Goal: Go to known website: Access a specific website the user already knows

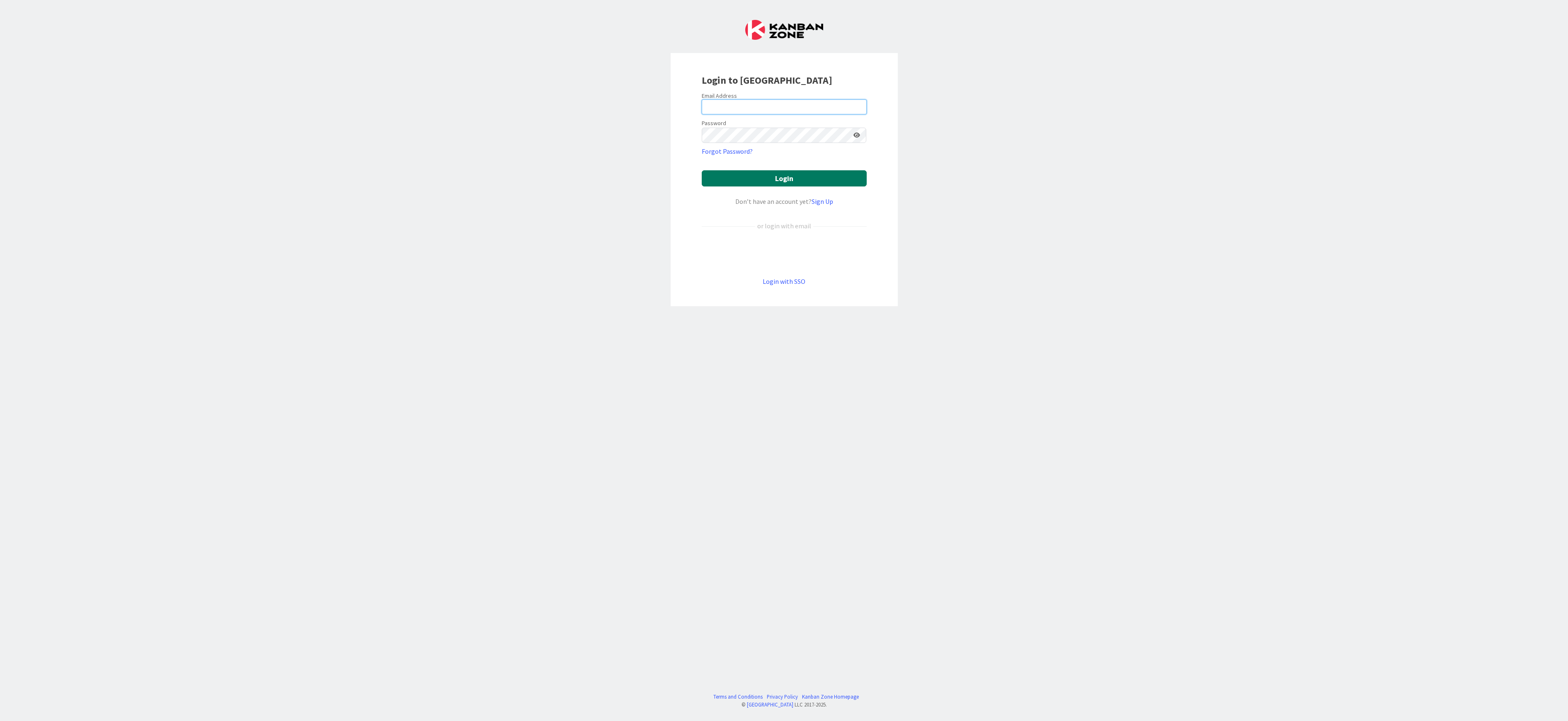
type input "[EMAIL_ADDRESS][DOMAIN_NAME]"
click at [763, 179] on button "Login" at bounding box center [784, 179] width 165 height 16
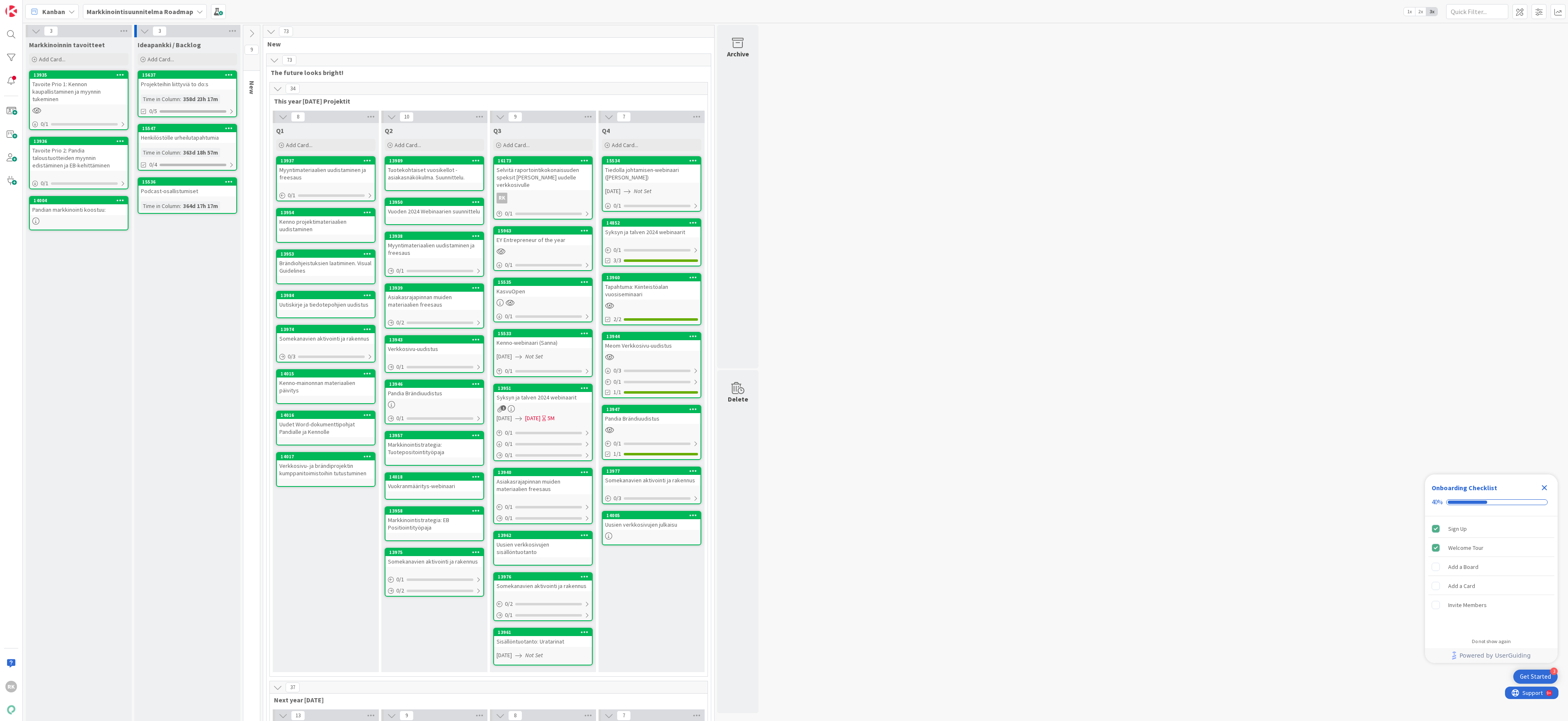
click at [171, 11] on b "Markkinointisuunnitelma Roadmap" at bounding box center [140, 12] width 107 height 8
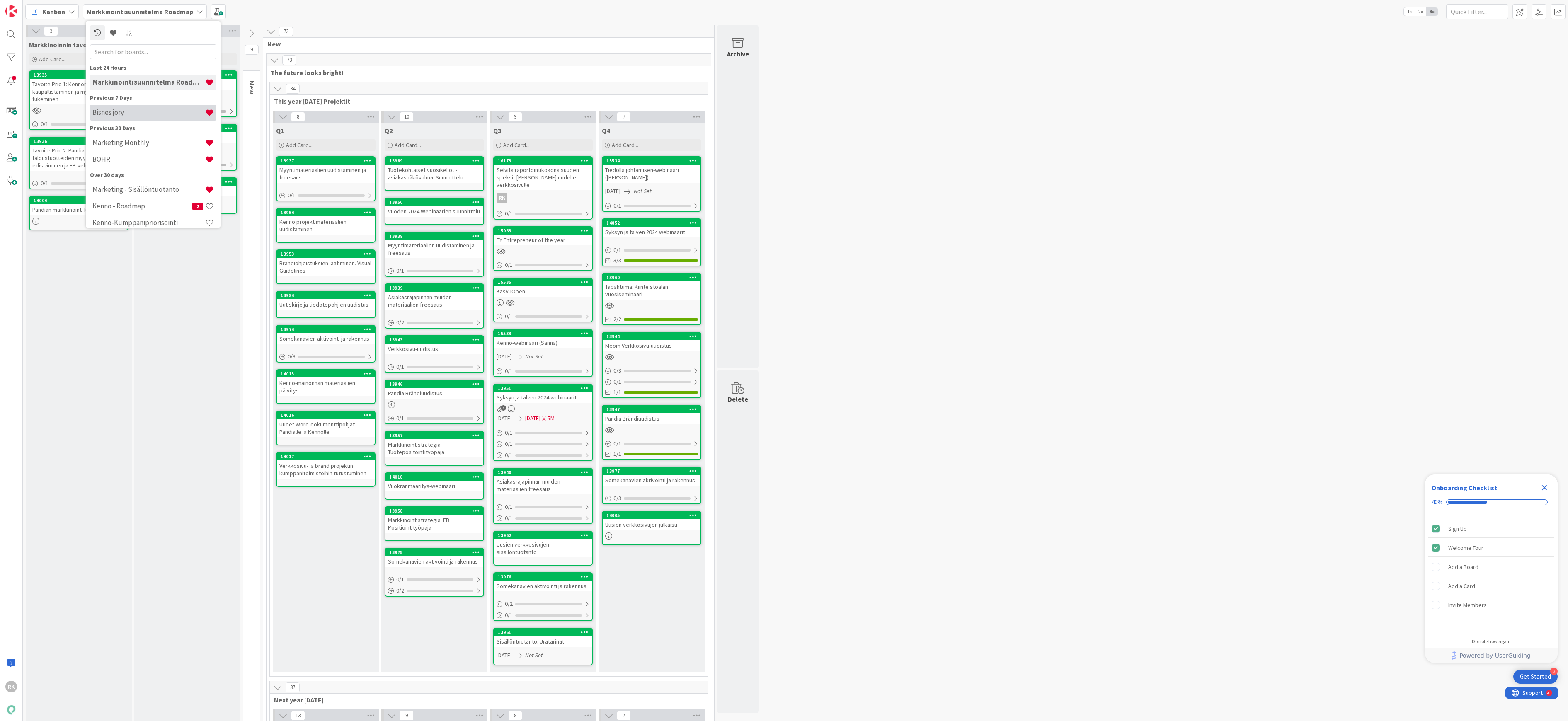
click at [94, 114] on h4 "Bisnes jory" at bounding box center [149, 112] width 113 height 8
